Goal: Information Seeking & Learning: Learn about a topic

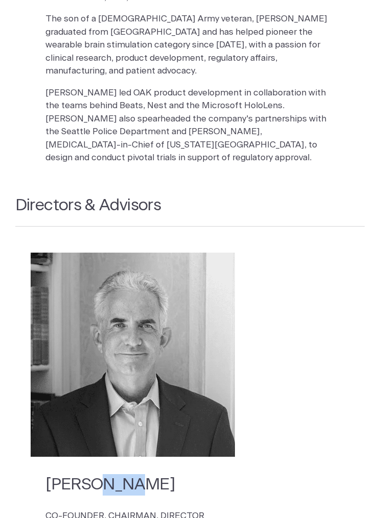
scroll to position [1835, 0]
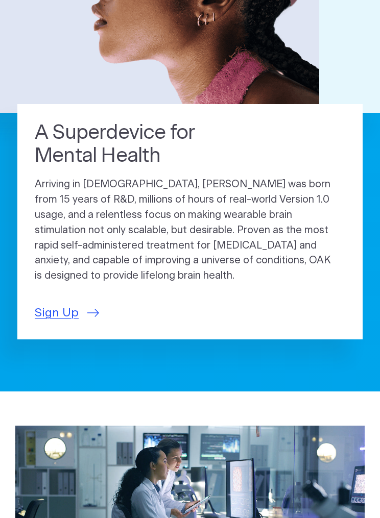
scroll to position [0, 0]
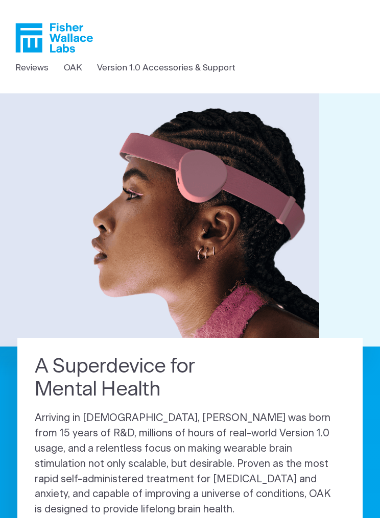
click at [222, 62] on link "Version 1.0 Accessories & Support" at bounding box center [166, 67] width 138 height 13
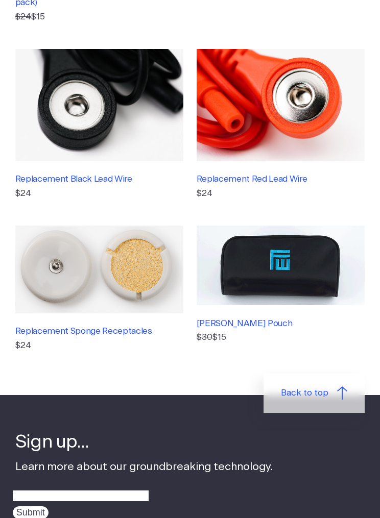
scroll to position [481, 0]
click at [343, 386] on icon at bounding box center [342, 392] width 10 height 13
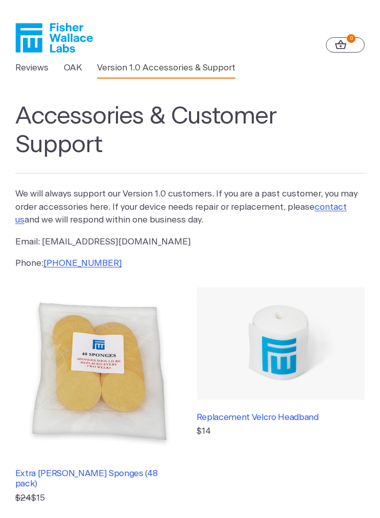
click at [64, 52] on icon "Fisher Wallace" at bounding box center [58, 38] width 70 height 30
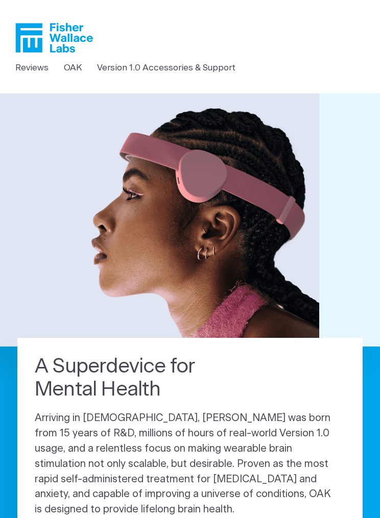
click at [39, 69] on link "Reviews" at bounding box center [31, 67] width 33 height 13
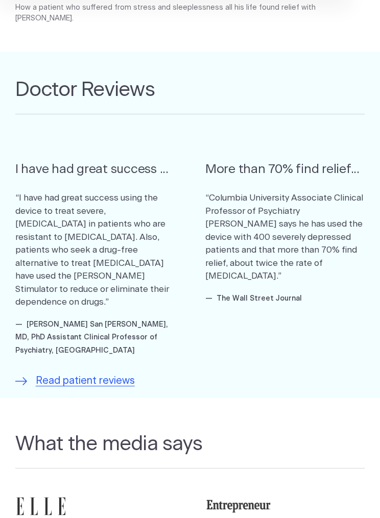
scroll to position [384, 0]
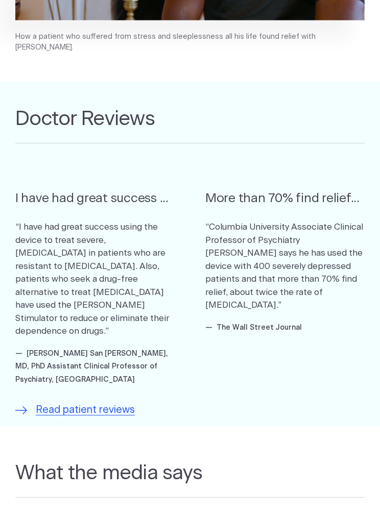
click at [121, 403] on span "Read patient reviews" at bounding box center [85, 410] width 99 height 15
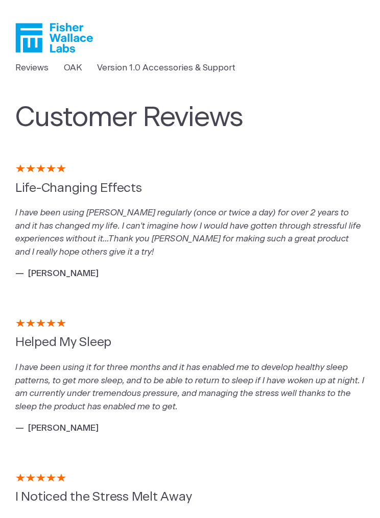
click at [154, 474] on div at bounding box center [190, 478] width 350 height 8
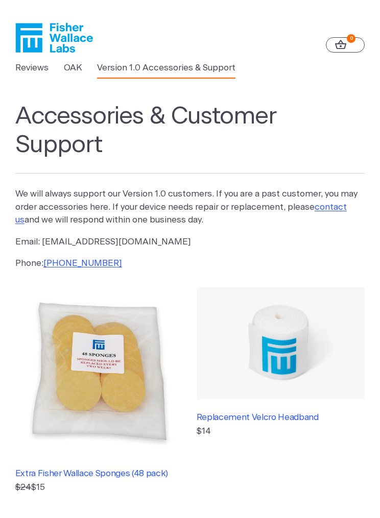
scroll to position [517, 0]
